Goal: Transaction & Acquisition: Purchase product/service

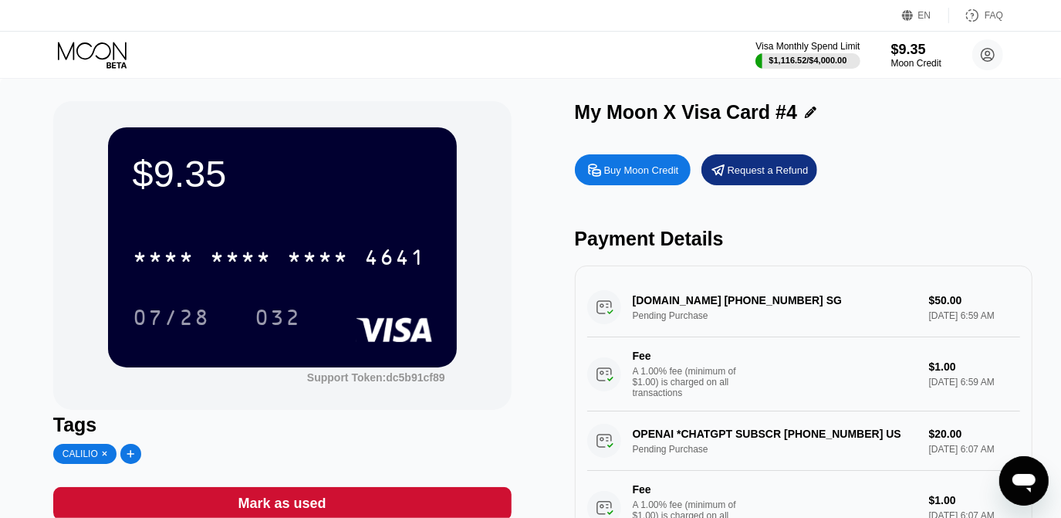
click at [646, 174] on div "Buy Moon Credit" at bounding box center [641, 170] width 75 height 13
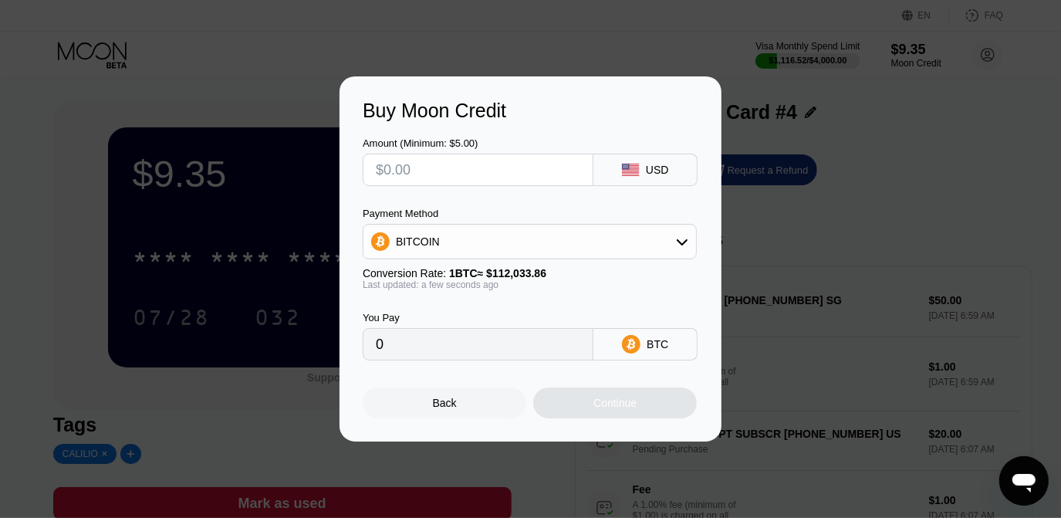
click at [528, 170] on input "text" at bounding box center [478, 169] width 204 height 31
type input "$2"
type input "0.00001786"
type input "$20"
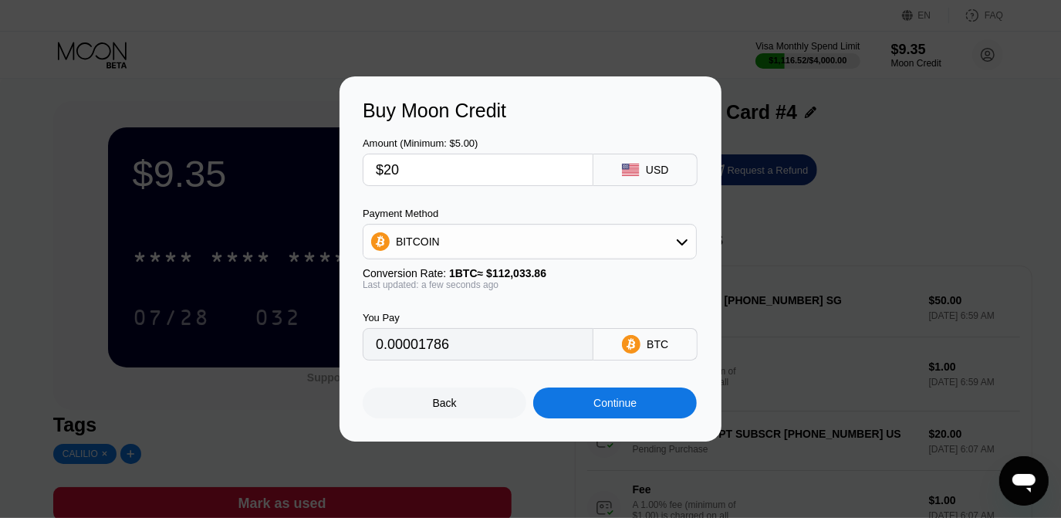
type input "0.00017852"
type input "$200"
type input "0.00178518"
type input "$200"
click at [493, 242] on div "BITCOIN" at bounding box center [529, 241] width 333 height 31
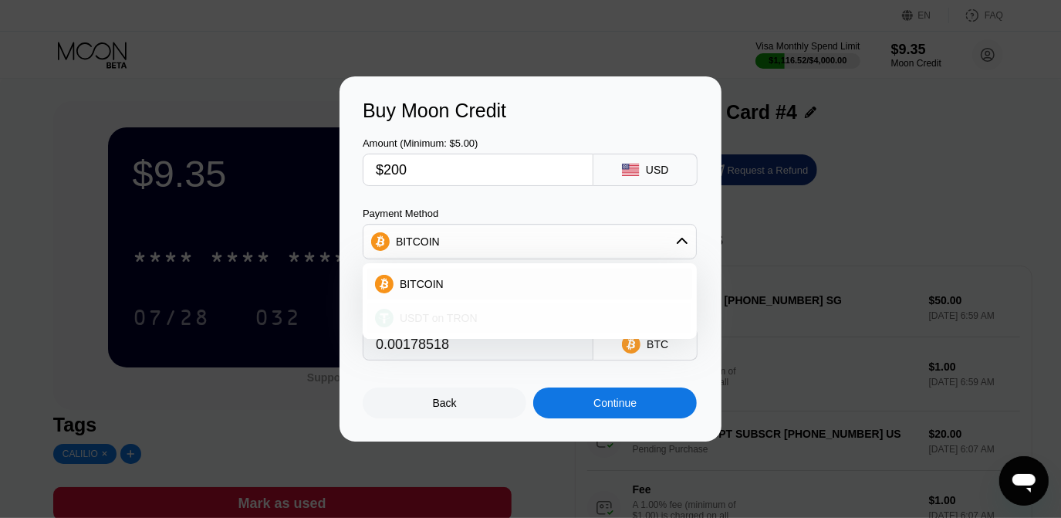
click at [468, 312] on span "USDT on TRON" at bounding box center [439, 318] width 78 height 12
type input "202.02"
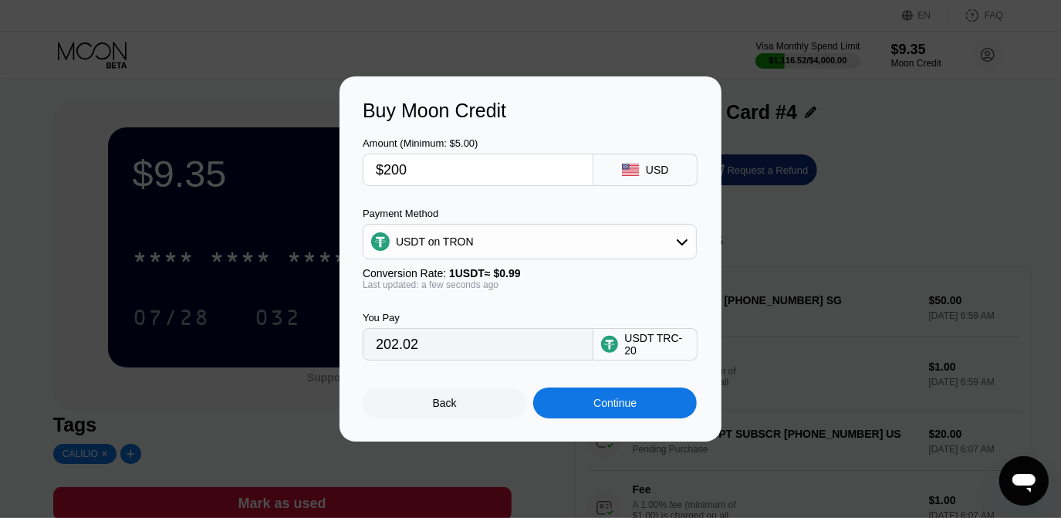
click at [490, 242] on div "USDT on TRON" at bounding box center [529, 241] width 333 height 31
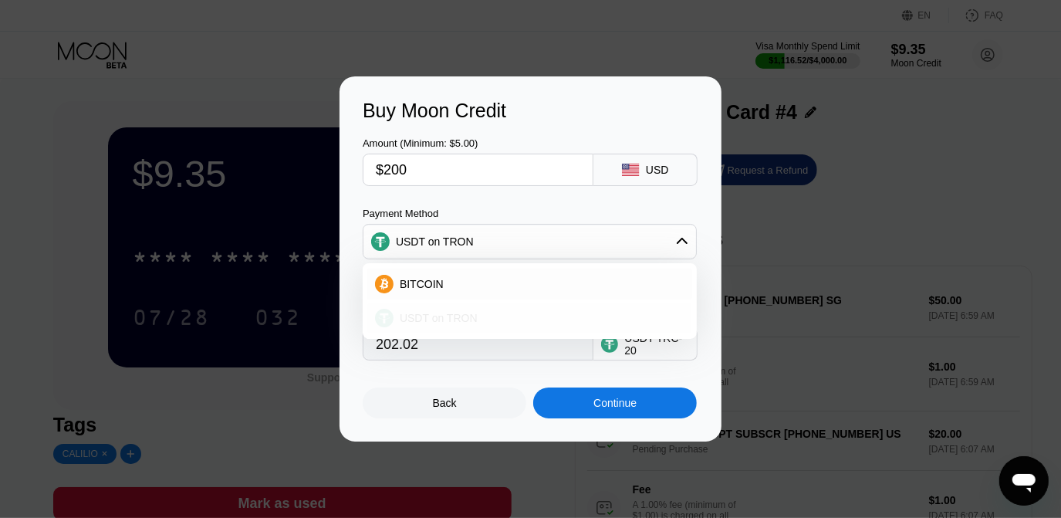
click at [434, 322] on span "USDT on TRON" at bounding box center [439, 318] width 78 height 12
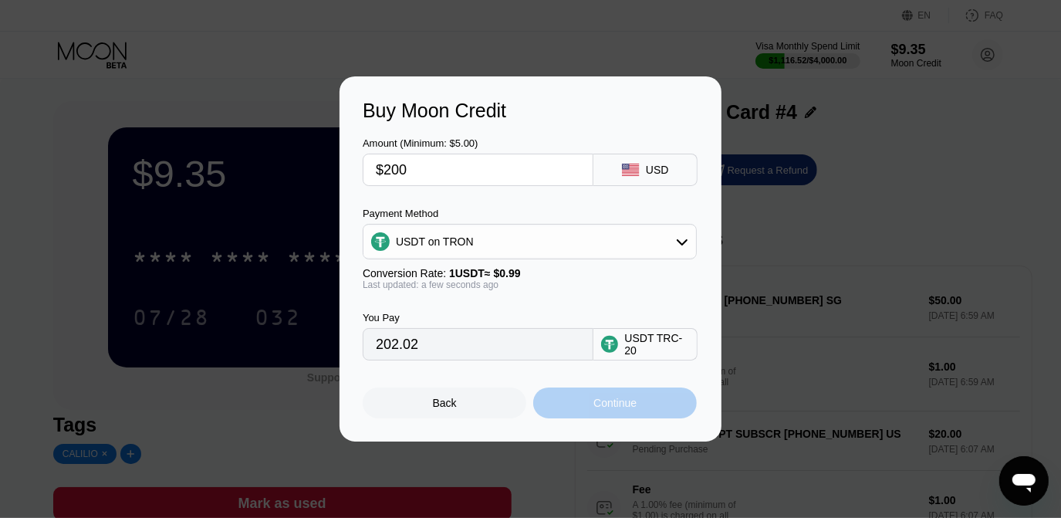
click at [640, 414] on div "Continue" at bounding box center [615, 402] width 164 height 31
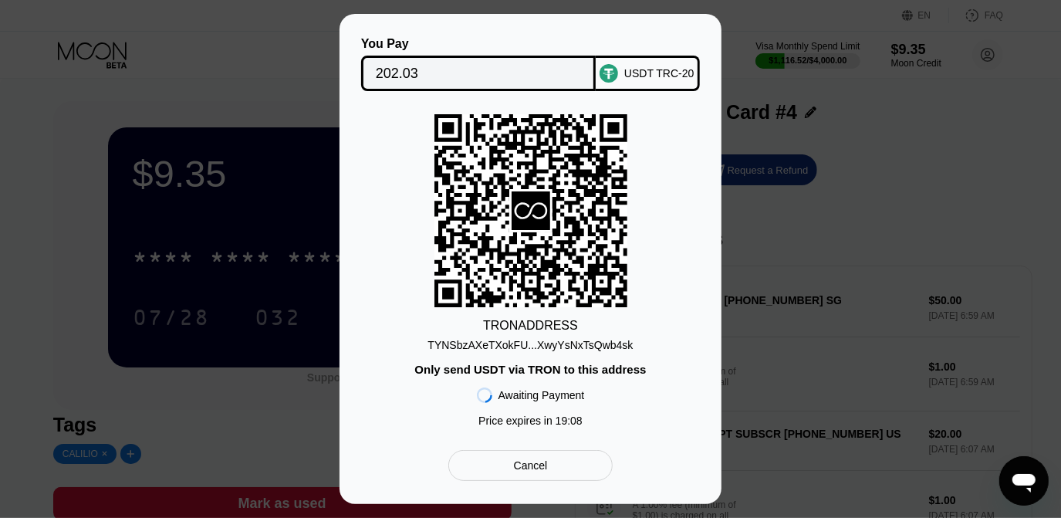
click at [285, 414] on div "You Pay 202.03 USDT TRC-20 TRON ADDRESS TYNSbzAXeTXokFU...XwyYsNxTsQwb4sk Only …" at bounding box center [530, 259] width 1061 height 490
click at [525, 481] on div "Cancel" at bounding box center [530, 465] width 164 height 31
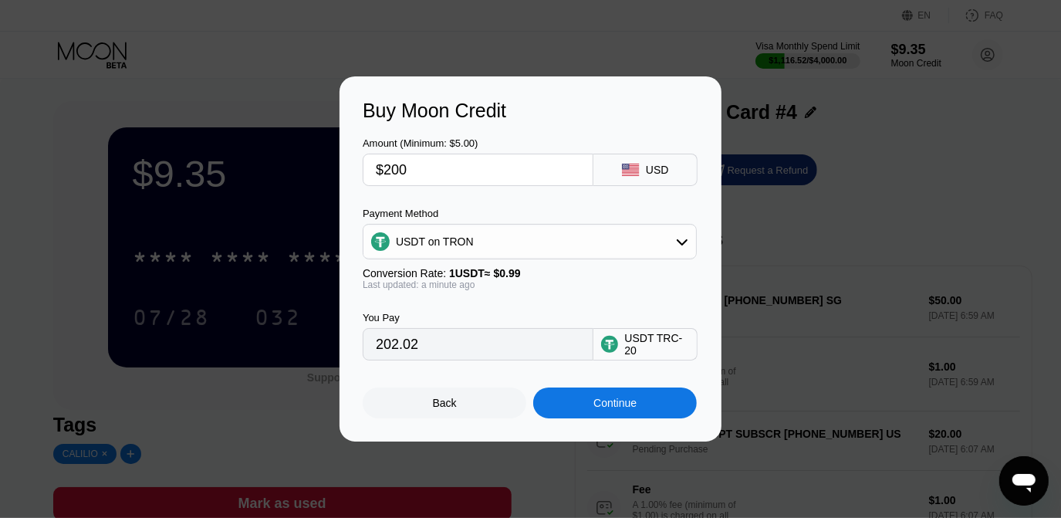
click at [621, 388] on div "Back Continue" at bounding box center [531, 389] width 336 height 58
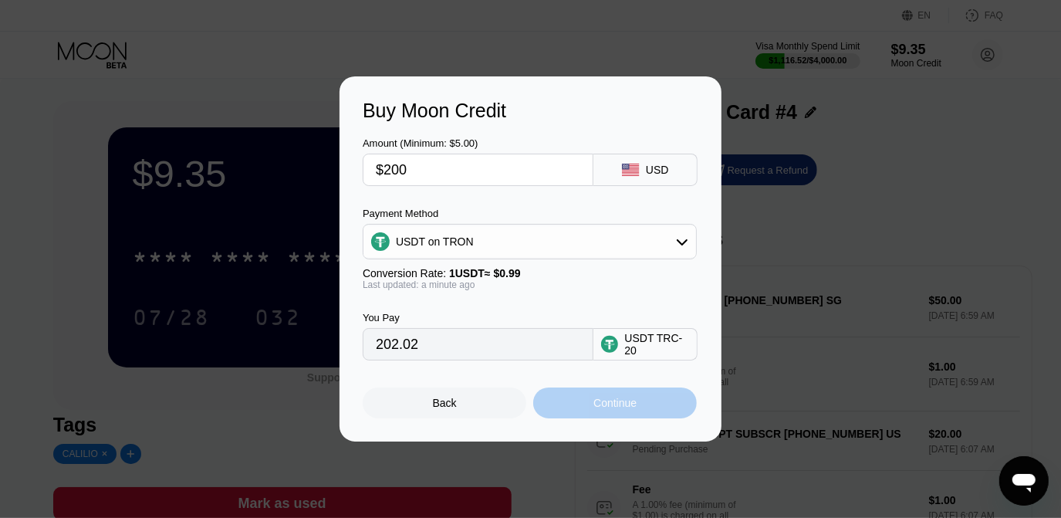
click at [623, 403] on div "Continue" at bounding box center [614, 403] width 43 height 12
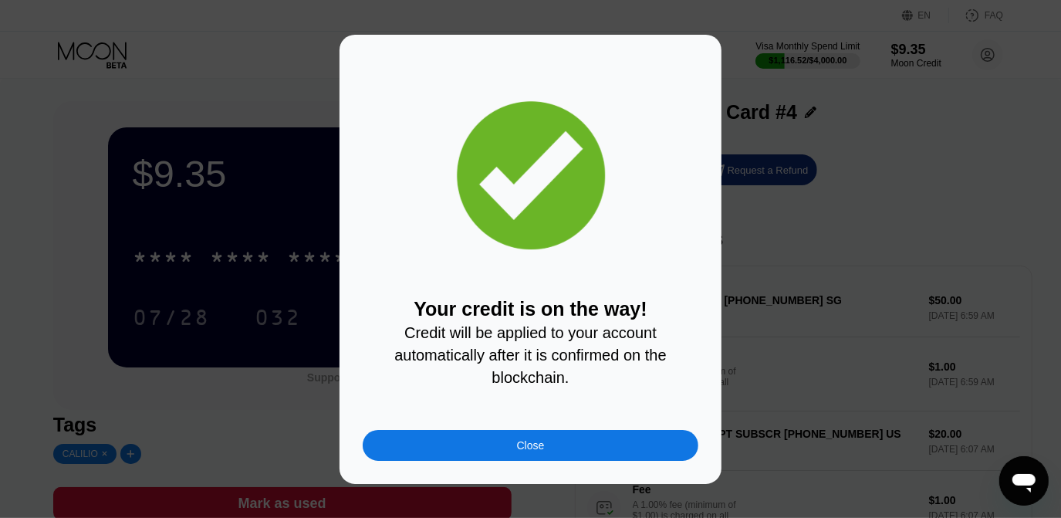
click at [503, 455] on div "Close" at bounding box center [531, 445] width 336 height 31
